Goal: Find contact information: Find contact information

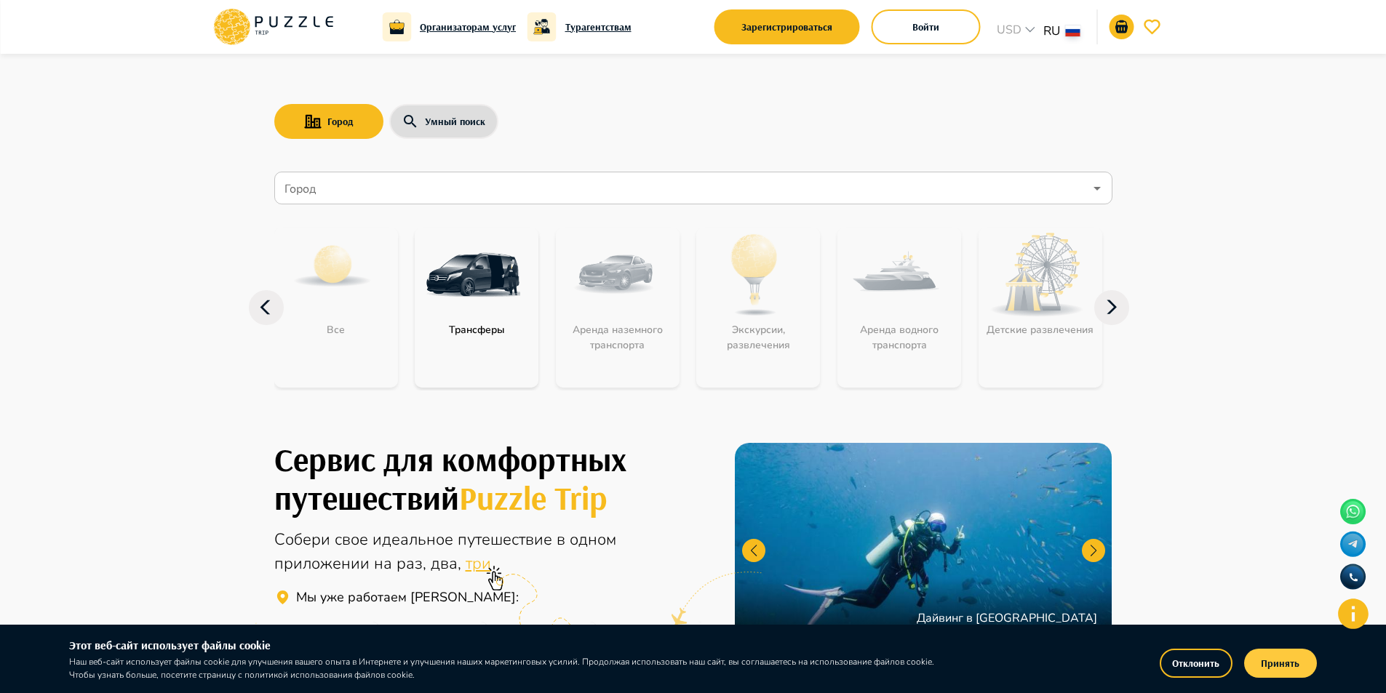
click at [1285, 663] on button "Принять" at bounding box center [1280, 663] width 73 height 29
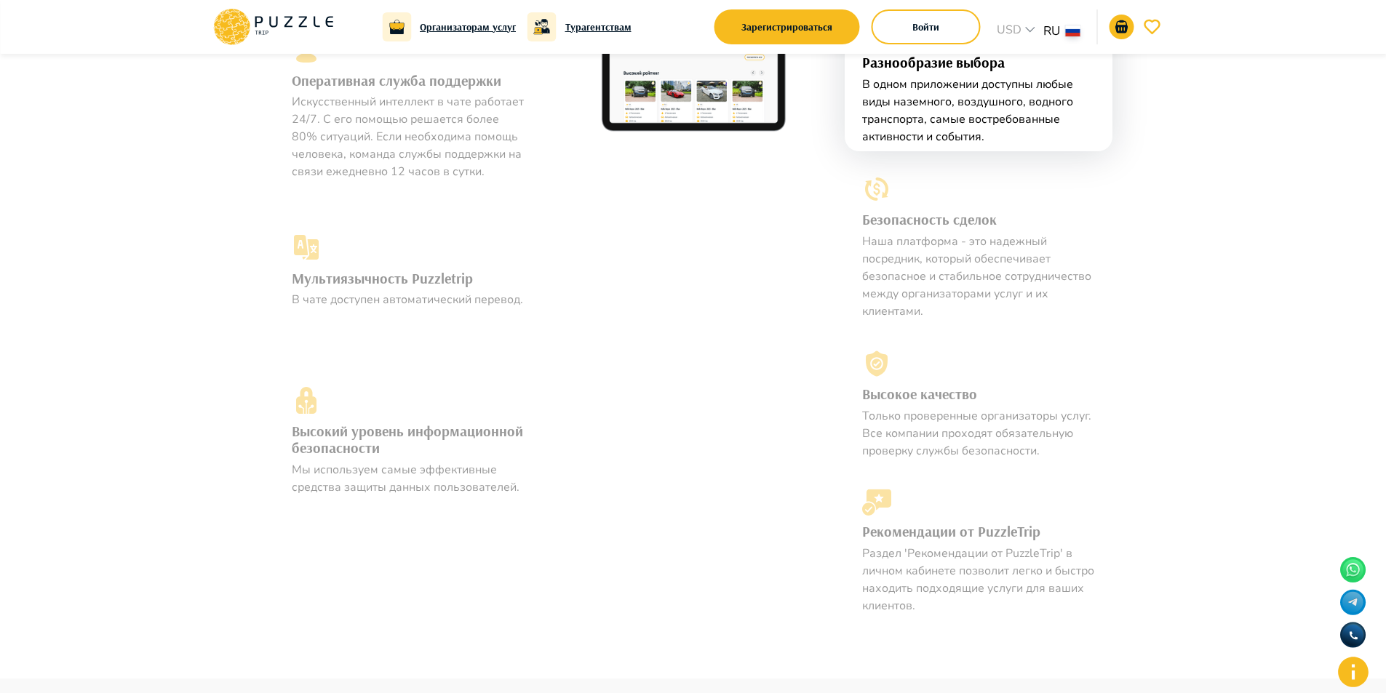
scroll to position [3404, 0]
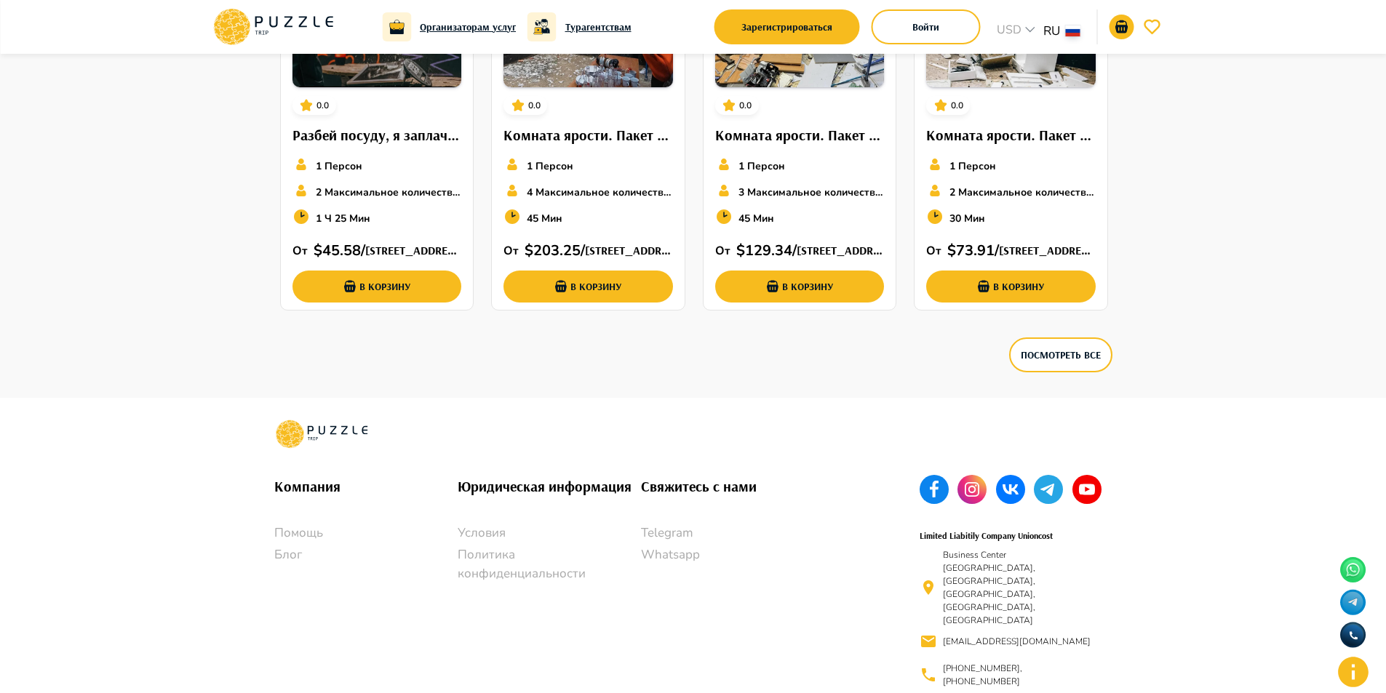
drag, startPoint x: 944, startPoint y: 647, endPoint x: 1028, endPoint y: 626, distance: 86.1
click at [1028, 662] on p "[PHONE_NUMBER], [PHONE_NUMBER]" at bounding box center [1019, 675] width 152 height 26
copy p "[PHONE_NUMBER]"
drag, startPoint x: 942, startPoint y: 626, endPoint x: 1021, endPoint y: 624, distance: 79.3
click at [1021, 662] on p "[PHONE_NUMBER], [PHONE_NUMBER]" at bounding box center [1019, 675] width 152 height 26
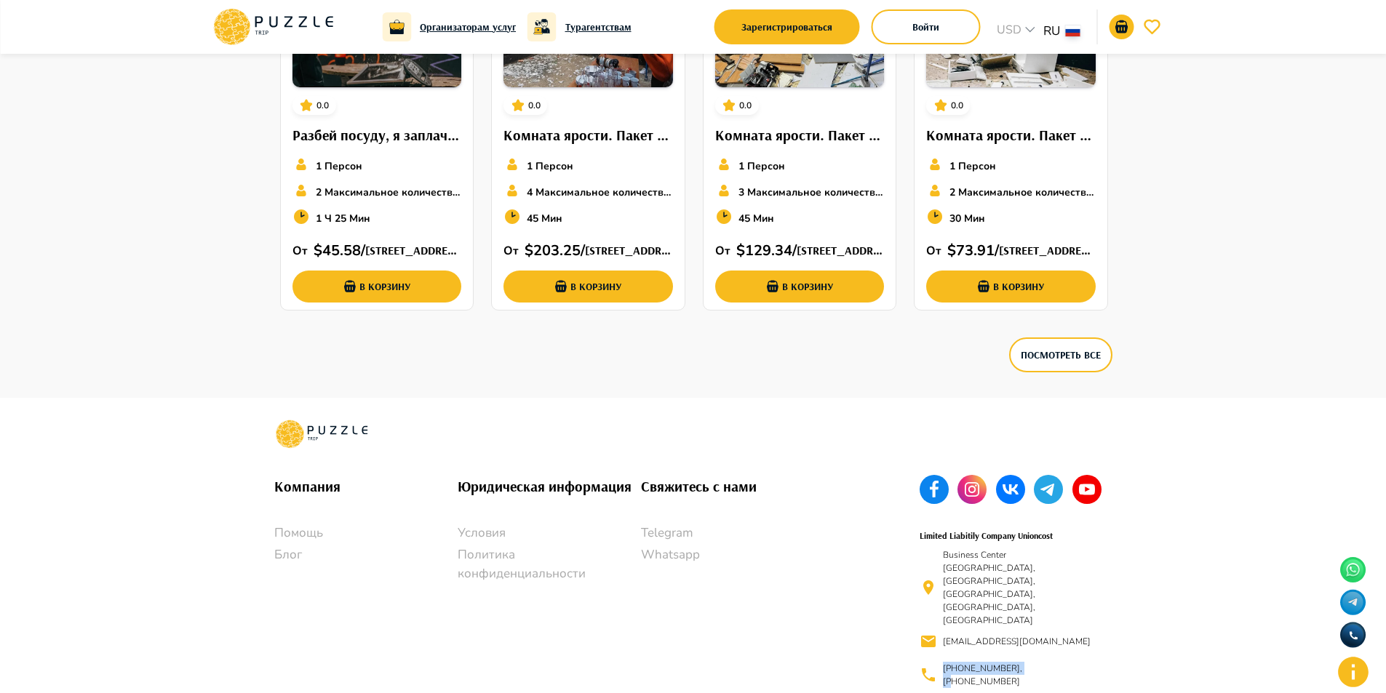
copy p "[PHONE_NUMBER]"
